Goal: Communication & Community: Answer question/provide support

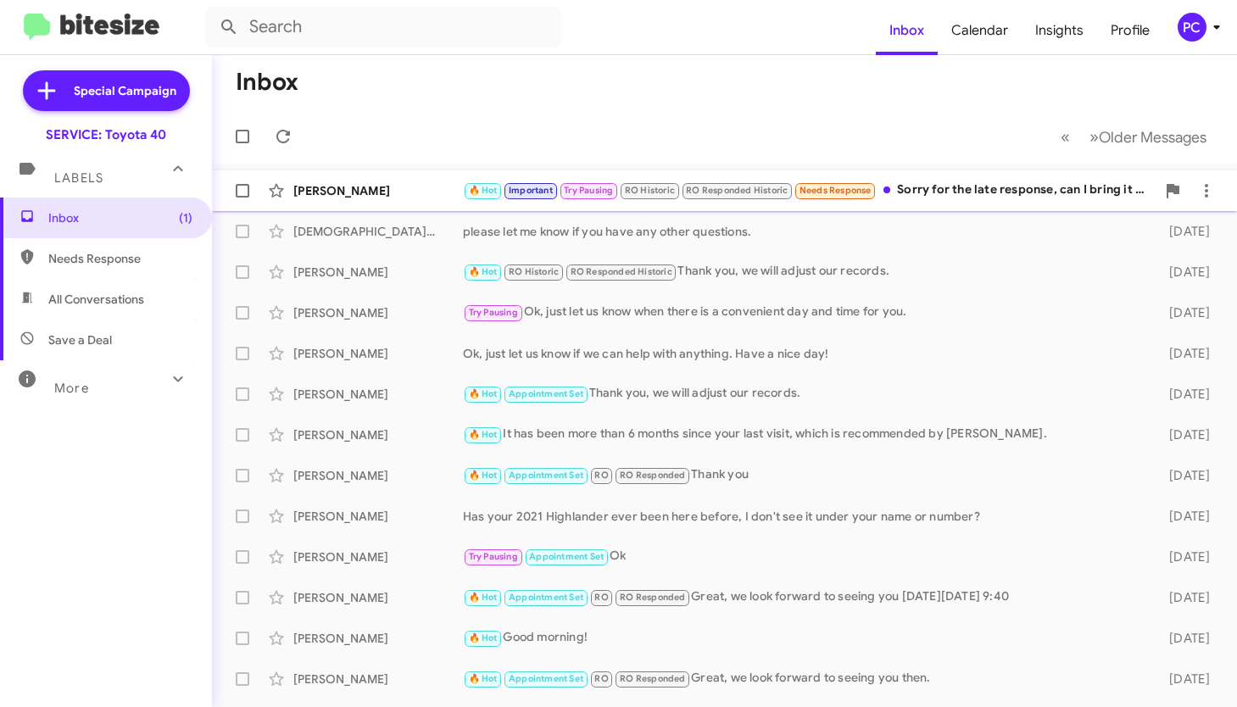
click at [427, 185] on div "[PERSON_NAME]" at bounding box center [378, 190] width 170 height 17
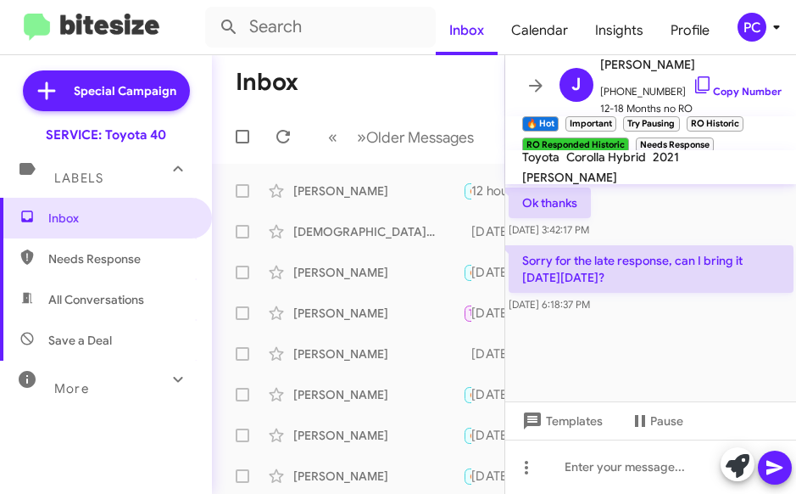
scroll to position [1545, 0]
click at [599, 363] on div at bounding box center [652, 358] width 292 height 85
click at [563, 408] on div at bounding box center [652, 466] width 292 height 54
click at [774, 408] on icon at bounding box center [775, 468] width 16 height 14
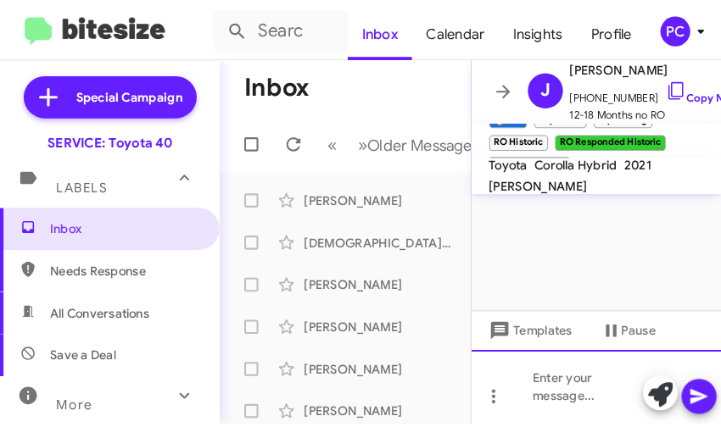
scroll to position [3836, 0]
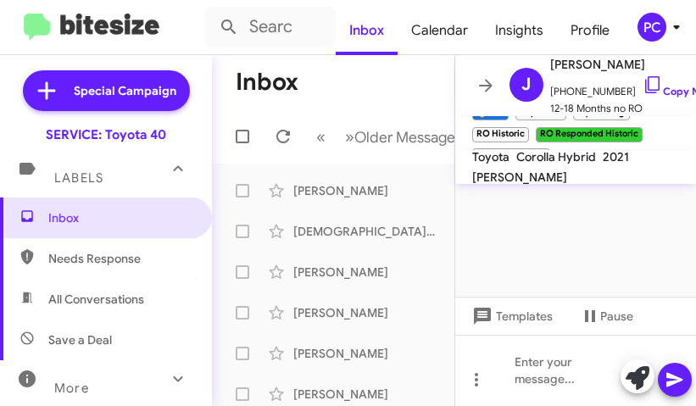
click at [510, 256] on div at bounding box center [576, 229] width 242 height 170
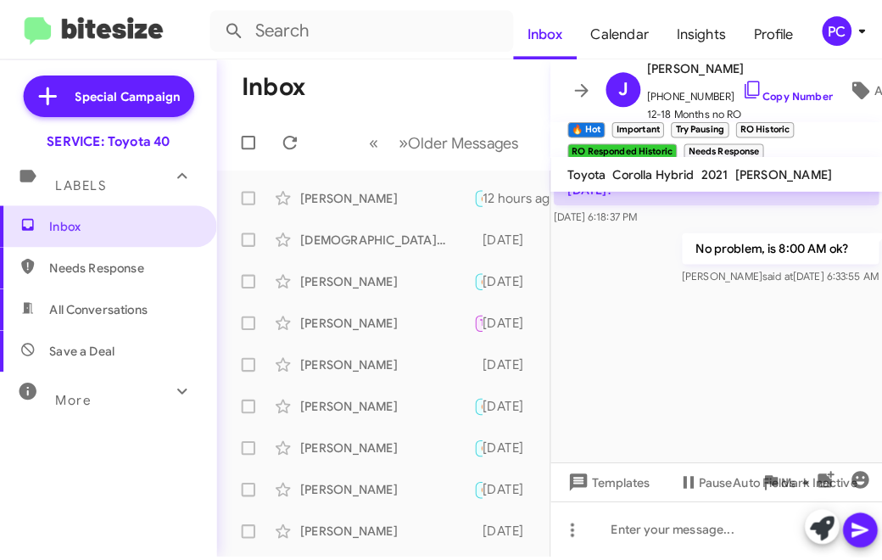
scroll to position [3074, 0]
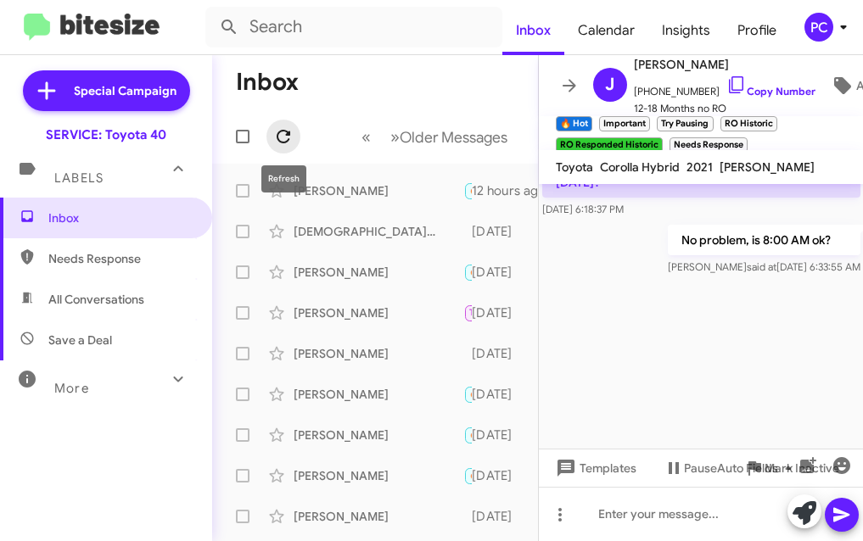
click at [282, 137] on icon at bounding box center [283, 136] width 20 height 20
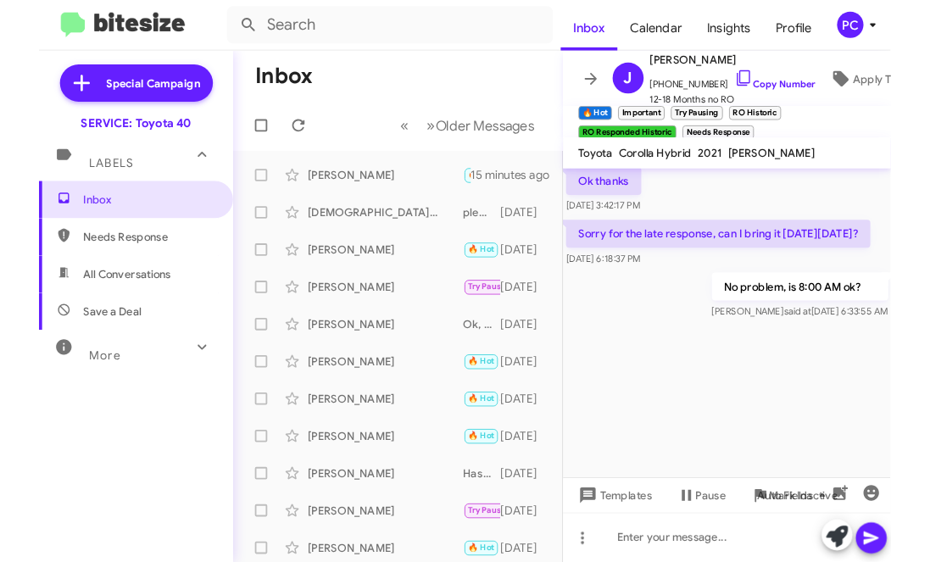
scroll to position [2913, 0]
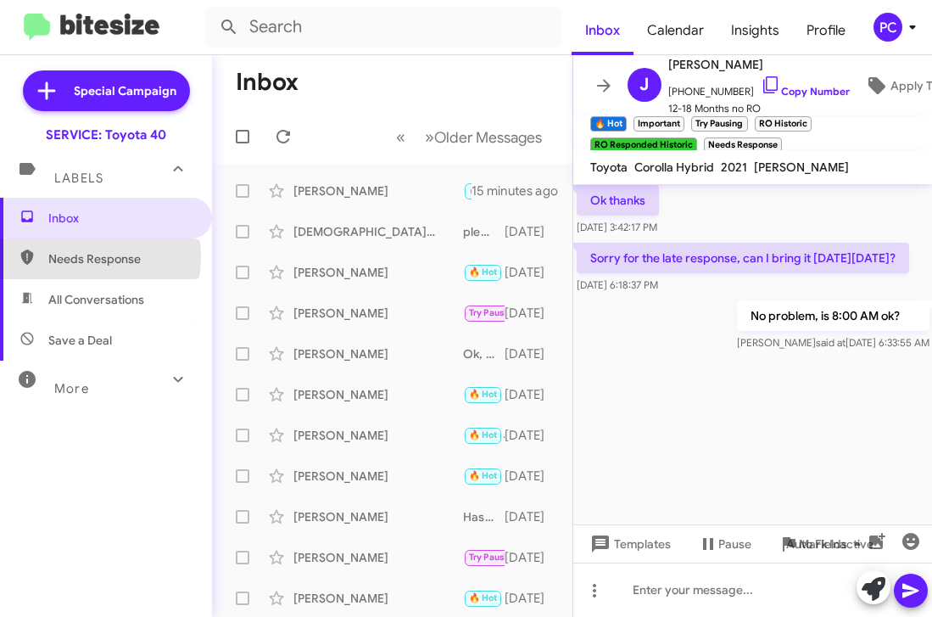
click at [76, 257] on span "Needs Response" at bounding box center [120, 258] width 144 height 17
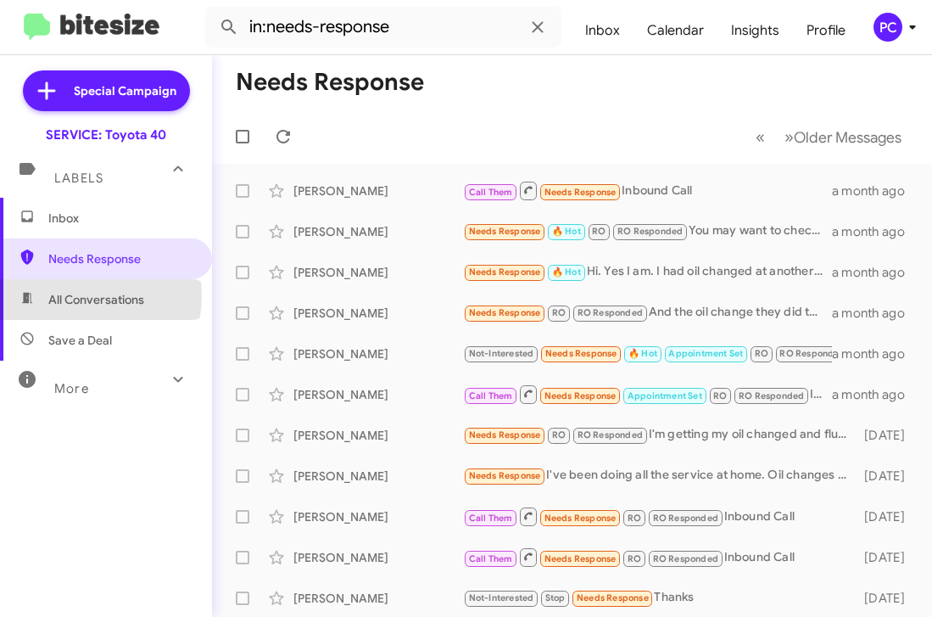
click at [84, 296] on span "All Conversations" at bounding box center [96, 299] width 96 height 17
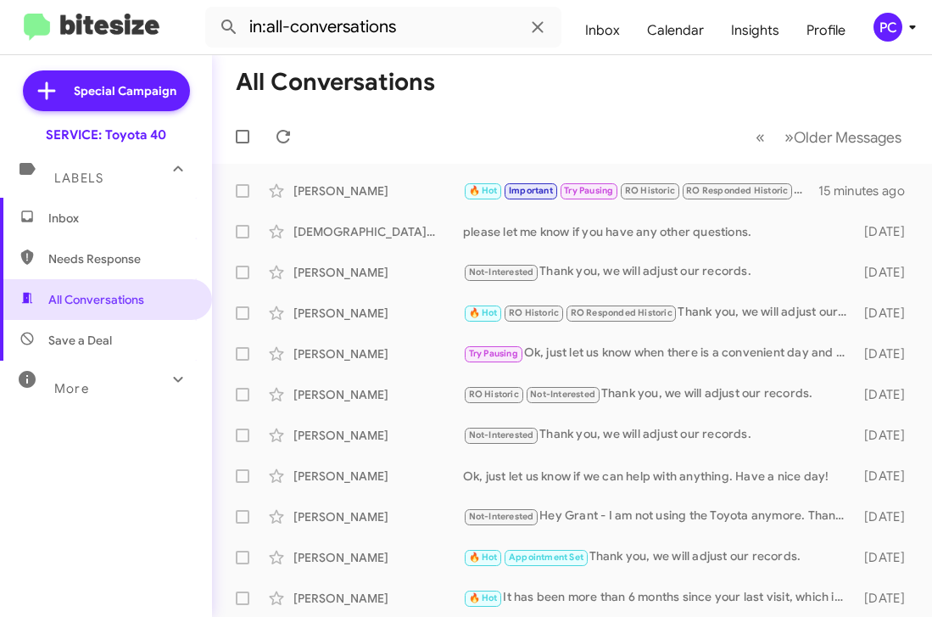
click at [80, 335] on span "Save a Deal" at bounding box center [80, 340] width 64 height 17
type input "in:not-interested"
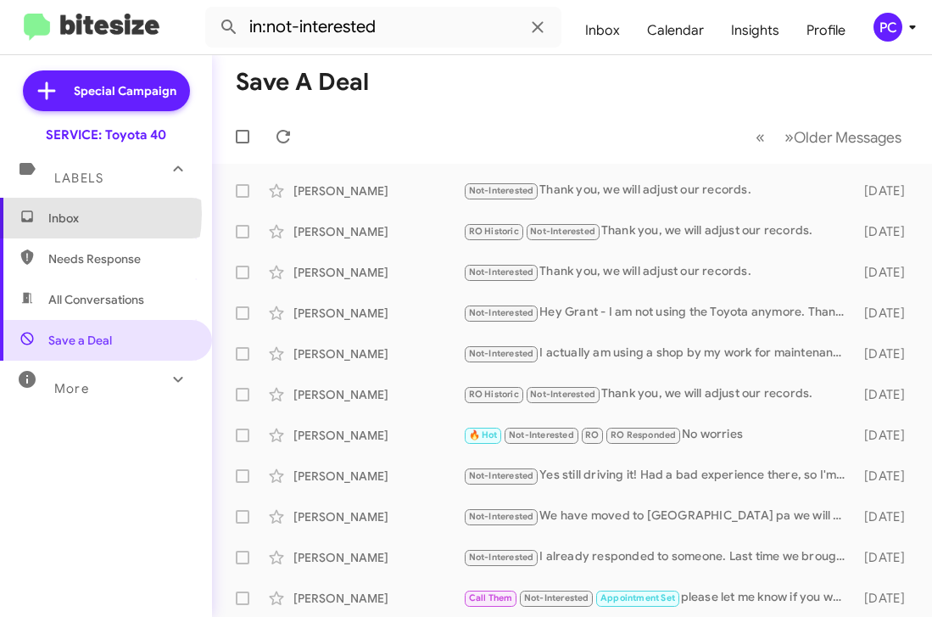
click at [60, 214] on span "Inbox" at bounding box center [120, 217] width 144 height 17
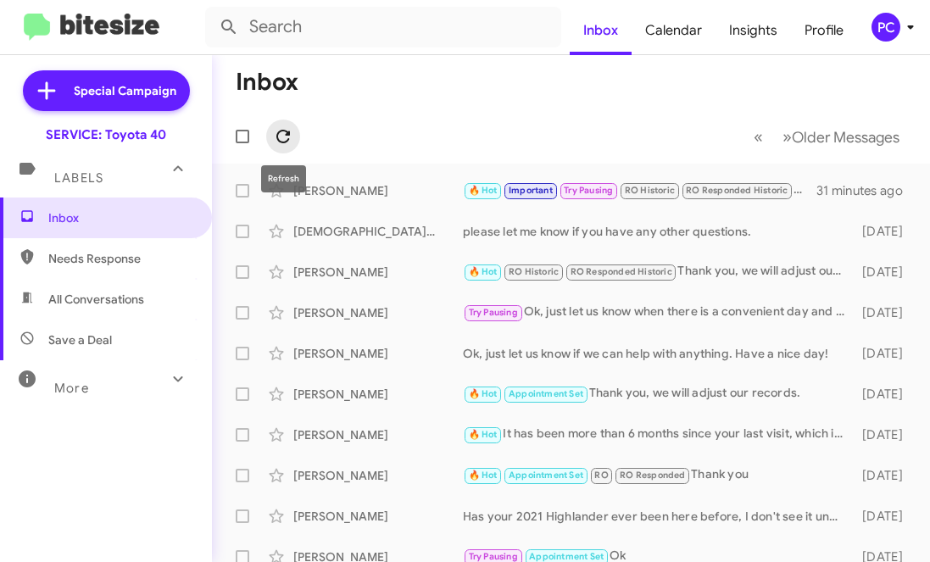
click at [287, 133] on icon at bounding box center [283, 137] width 14 height 14
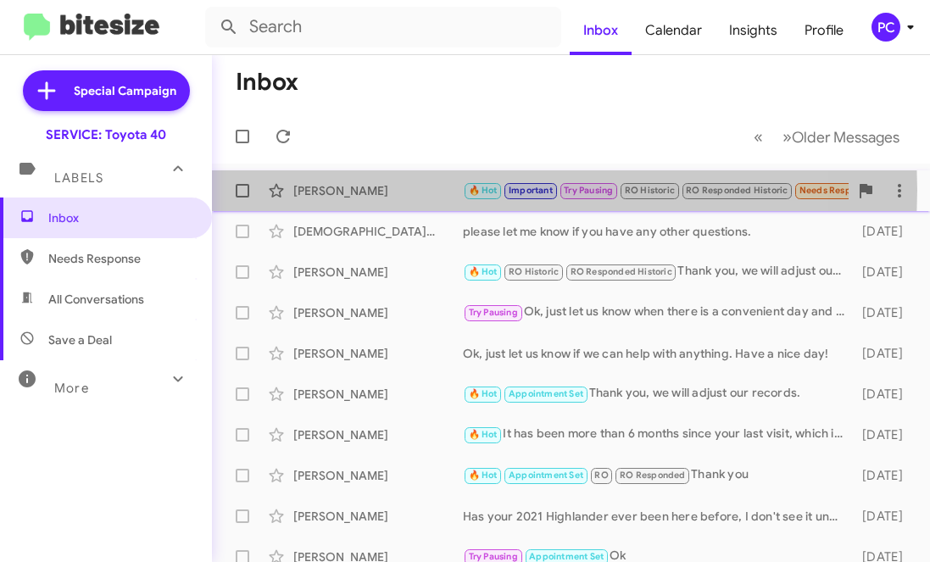
click at [334, 190] on div "[PERSON_NAME]" at bounding box center [378, 190] width 170 height 17
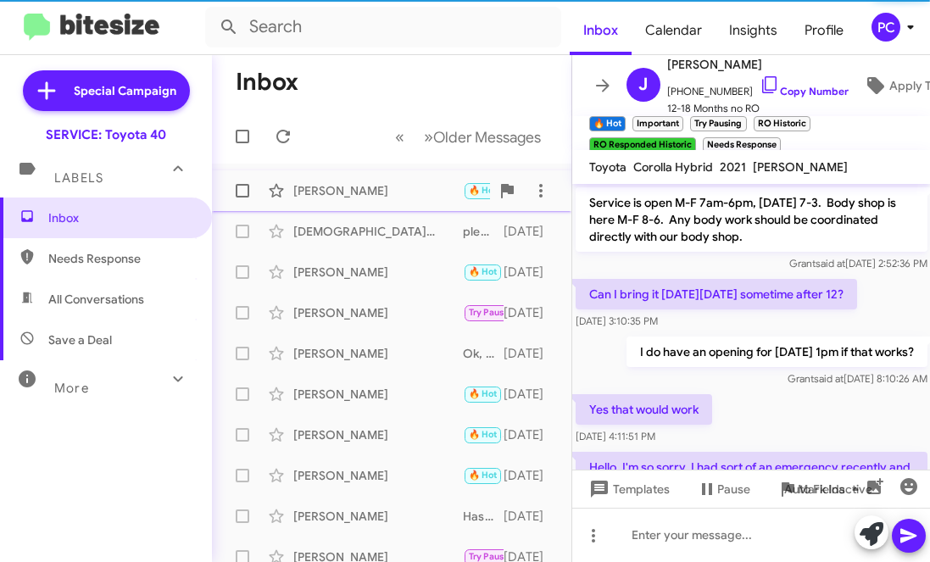
scroll to position [1188, 0]
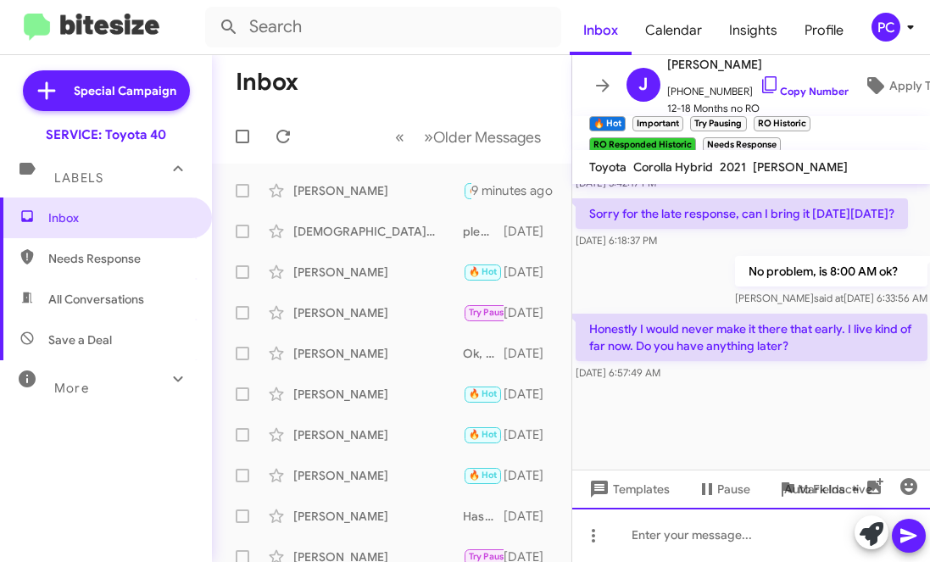
click at [635, 408] on div at bounding box center [752, 535] width 359 height 54
click at [823, 408] on icon at bounding box center [909, 536] width 20 height 20
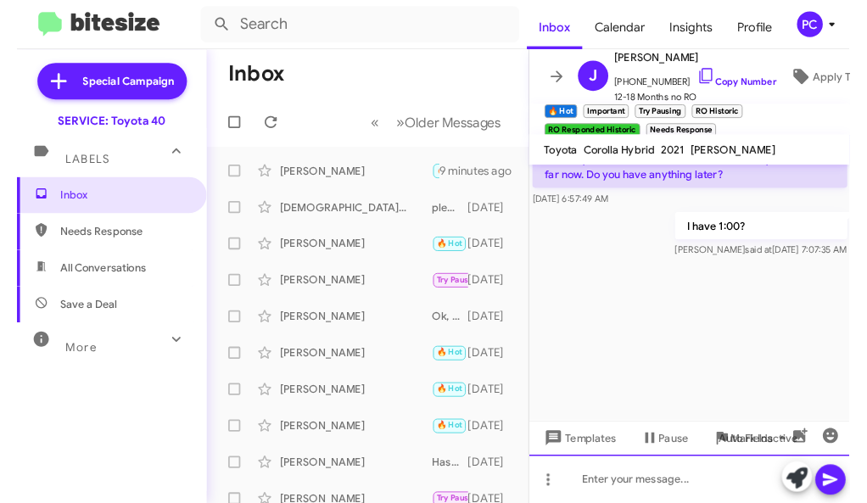
scroll to position [3053, 0]
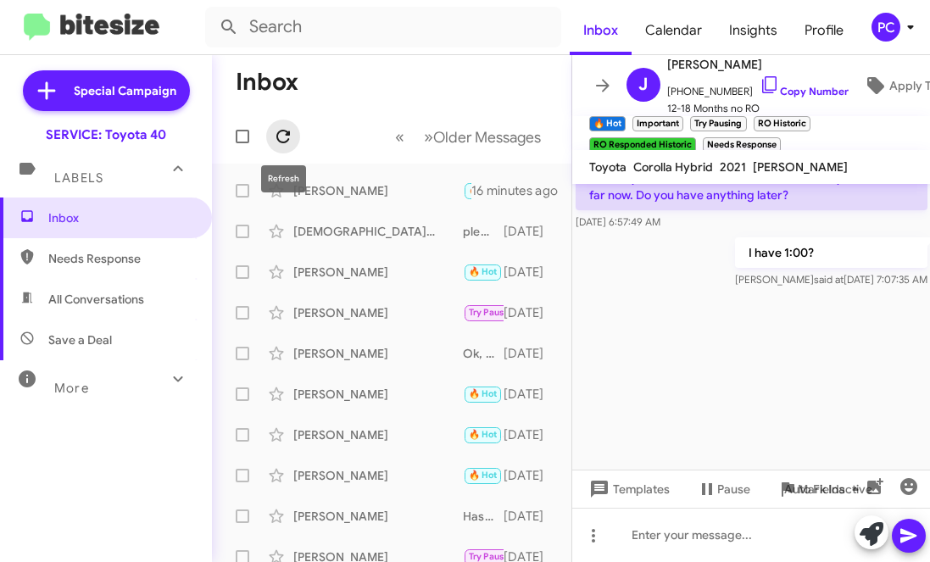
click at [286, 140] on icon at bounding box center [283, 136] width 20 height 20
click at [284, 136] on icon at bounding box center [283, 136] width 20 height 20
click at [283, 137] on icon at bounding box center [283, 136] width 20 height 20
click at [68, 408] on div "Inbox Needs Response All Conversations Save a Deal More Important 🔥 Hot Appoint…" at bounding box center [106, 367] width 212 height 338
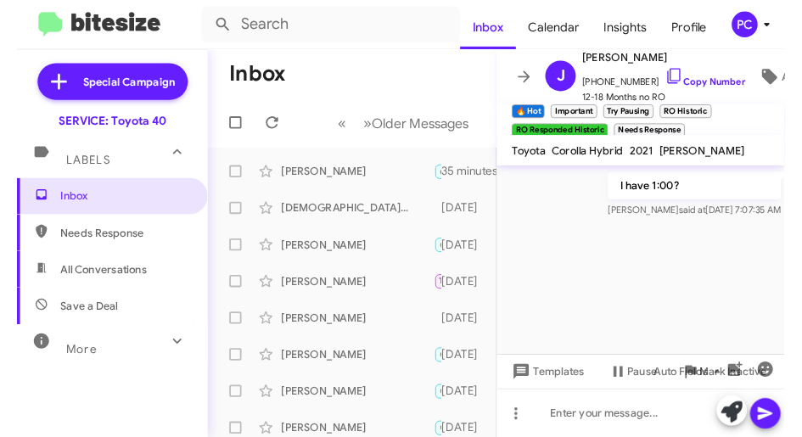
scroll to position [3257, 0]
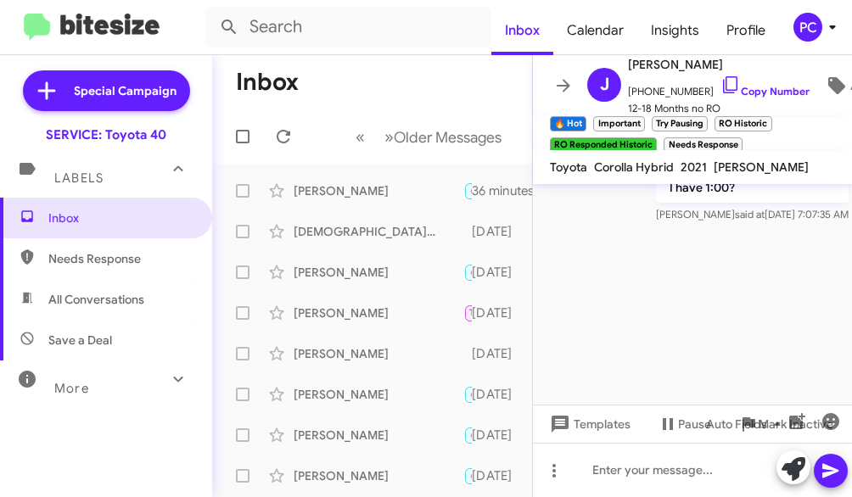
click at [109, 408] on div "Inbox Needs Response All Conversations Save a Deal More Important 🔥 Hot Appoint…" at bounding box center [106, 347] width 212 height 299
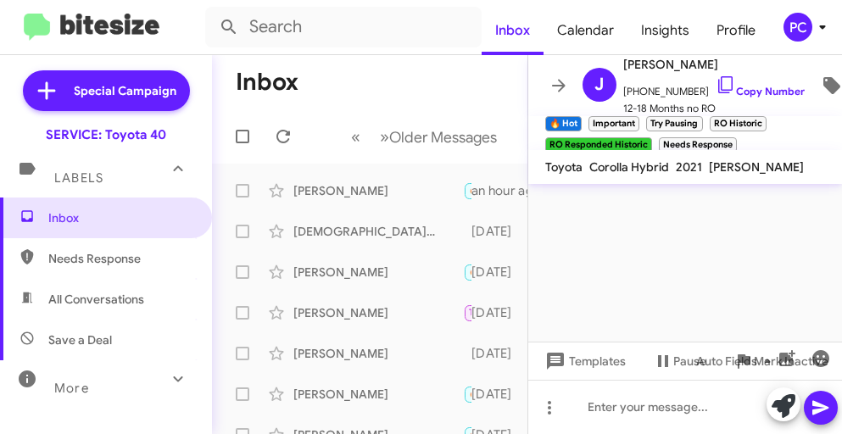
scroll to position [3254, 0]
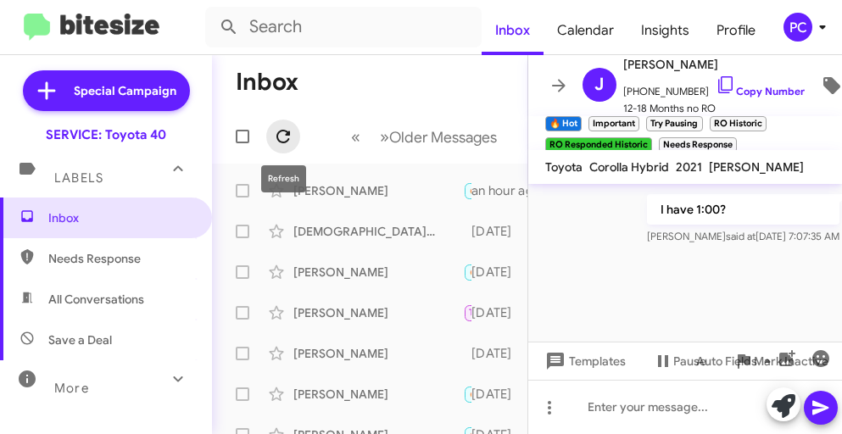
click at [280, 131] on icon at bounding box center [283, 137] width 14 height 14
click at [645, 249] on div "I have 1:00? [PERSON_NAME] said at [DATE] 7:07:35 AM" at bounding box center [685, 220] width 315 height 58
click at [277, 138] on icon at bounding box center [283, 137] width 14 height 14
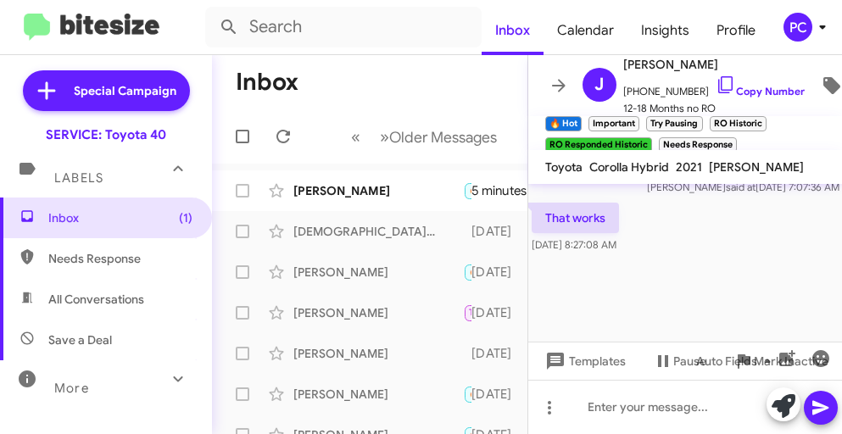
scroll to position [1367, 0]
click at [568, 408] on div at bounding box center [685, 407] width 315 height 54
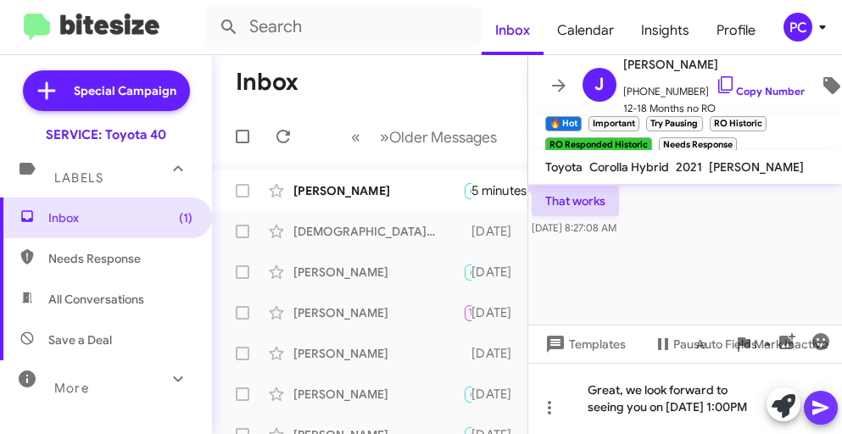
click at [823, 408] on icon at bounding box center [821, 408] width 20 height 20
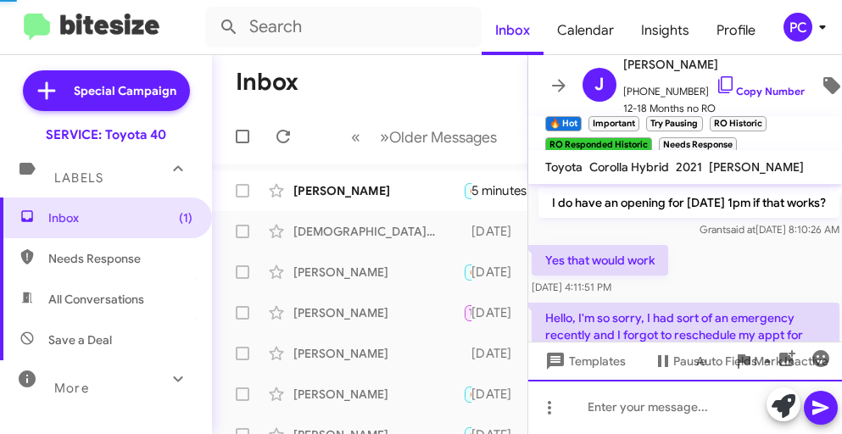
scroll to position [85, 0]
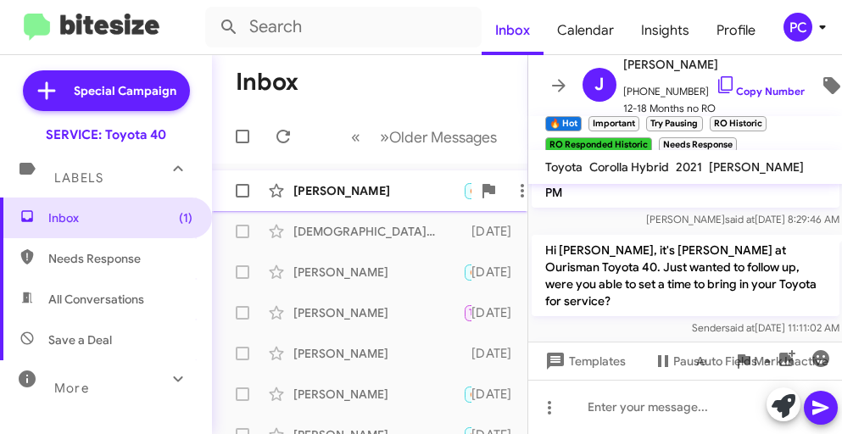
click at [316, 185] on div "[PERSON_NAME]" at bounding box center [378, 190] width 170 height 17
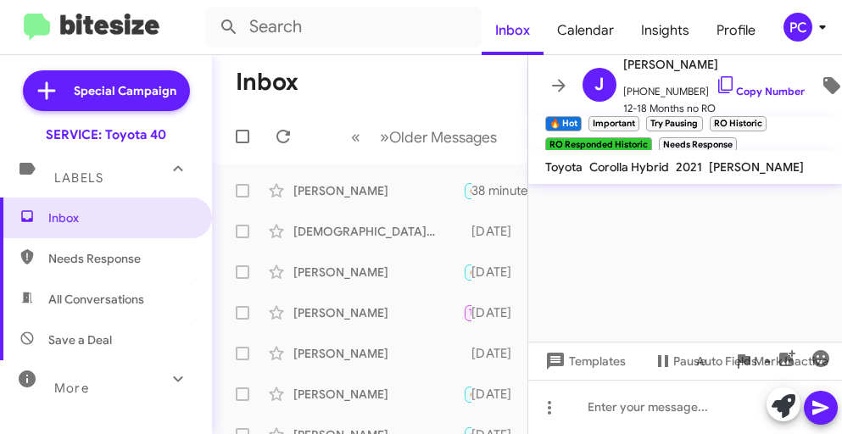
scroll to position [3175, 0]
